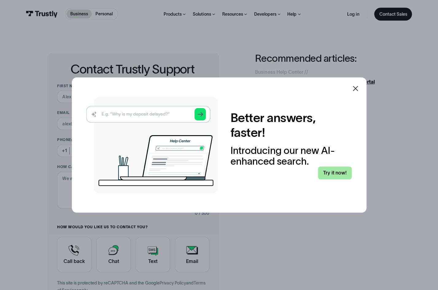
click at [335, 175] on link "Try it now!" at bounding box center [335, 173] width 34 height 13
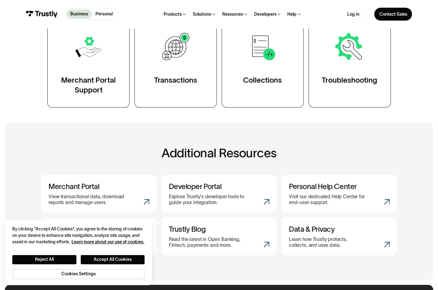
scroll to position [123, 0]
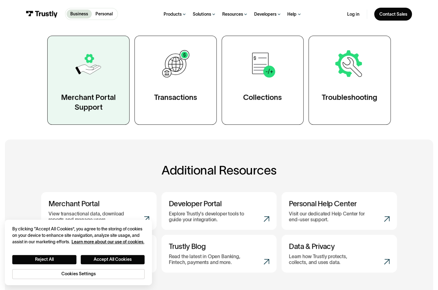
click at [100, 98] on div "Merchant Portal Support" at bounding box center [88, 102] width 57 height 20
